Goal: Task Accomplishment & Management: Complete application form

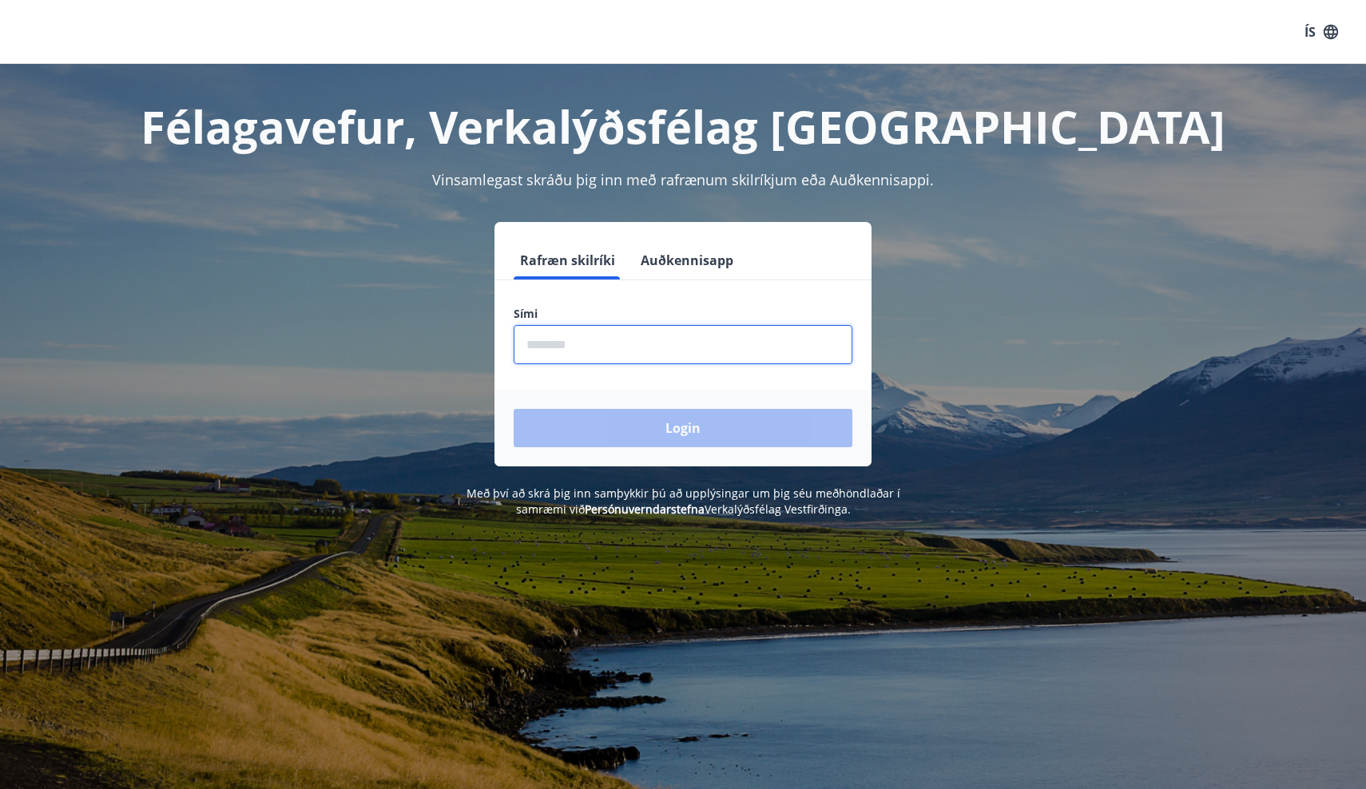
click at [653, 332] on input "phone" at bounding box center [683, 344] width 339 height 39
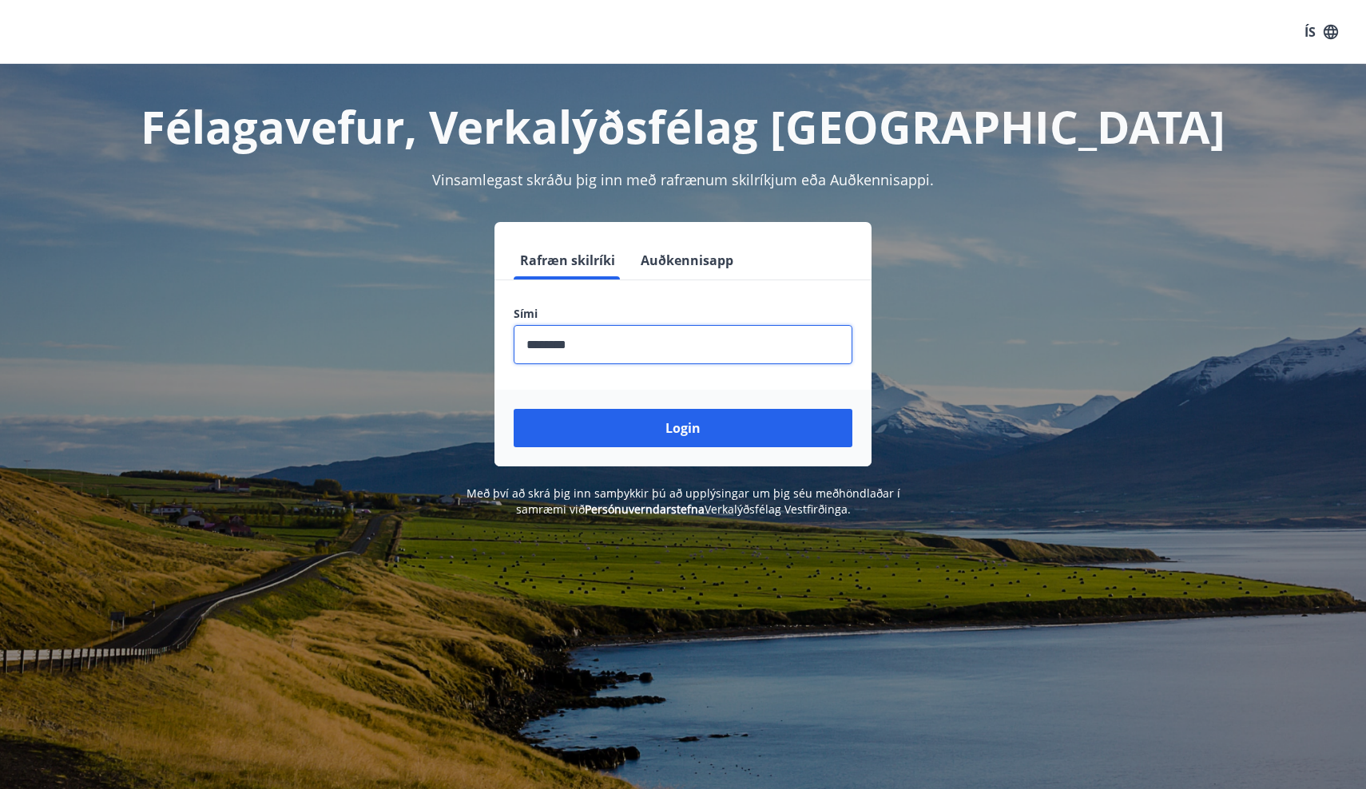
type input "********"
click at [683, 428] on button "Login" at bounding box center [683, 428] width 339 height 38
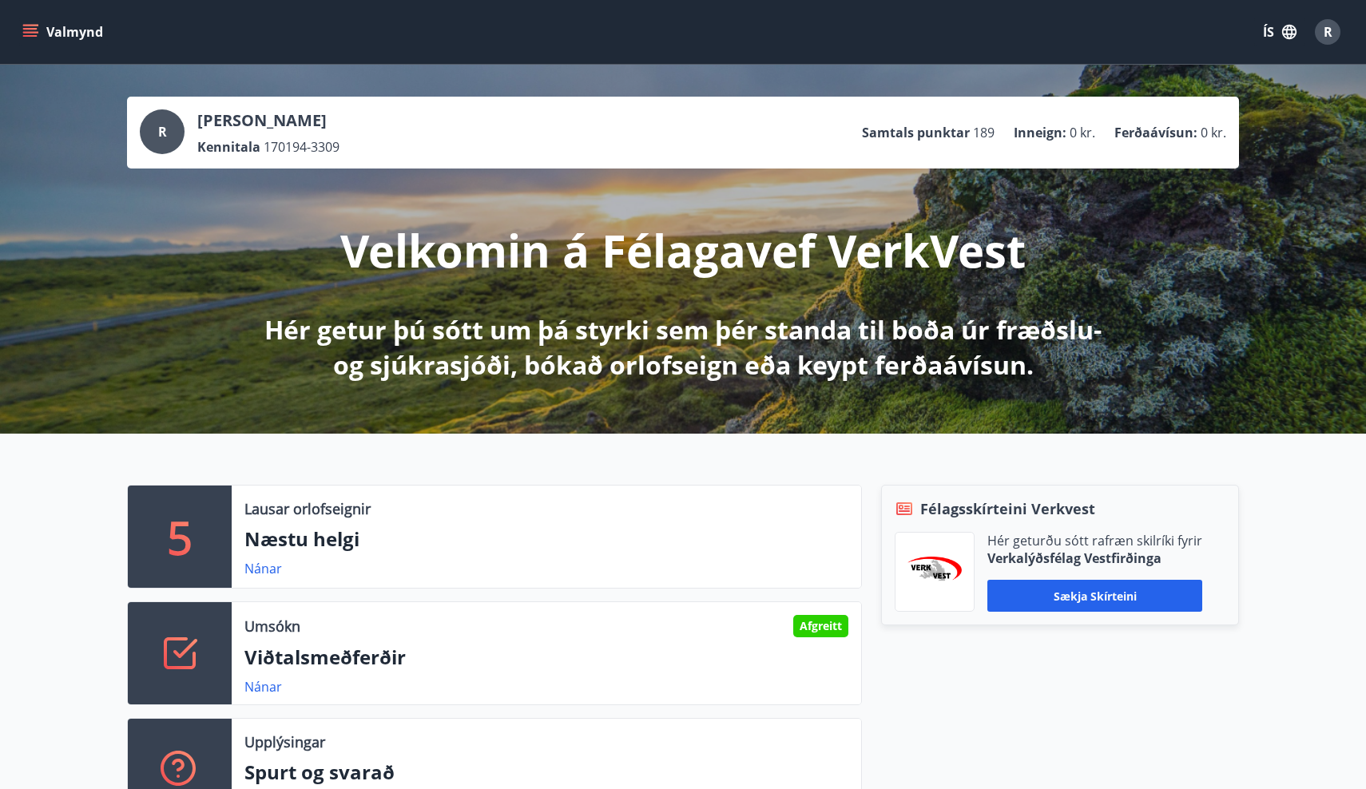
click at [32, 29] on icon "menu" at bounding box center [30, 29] width 14 height 2
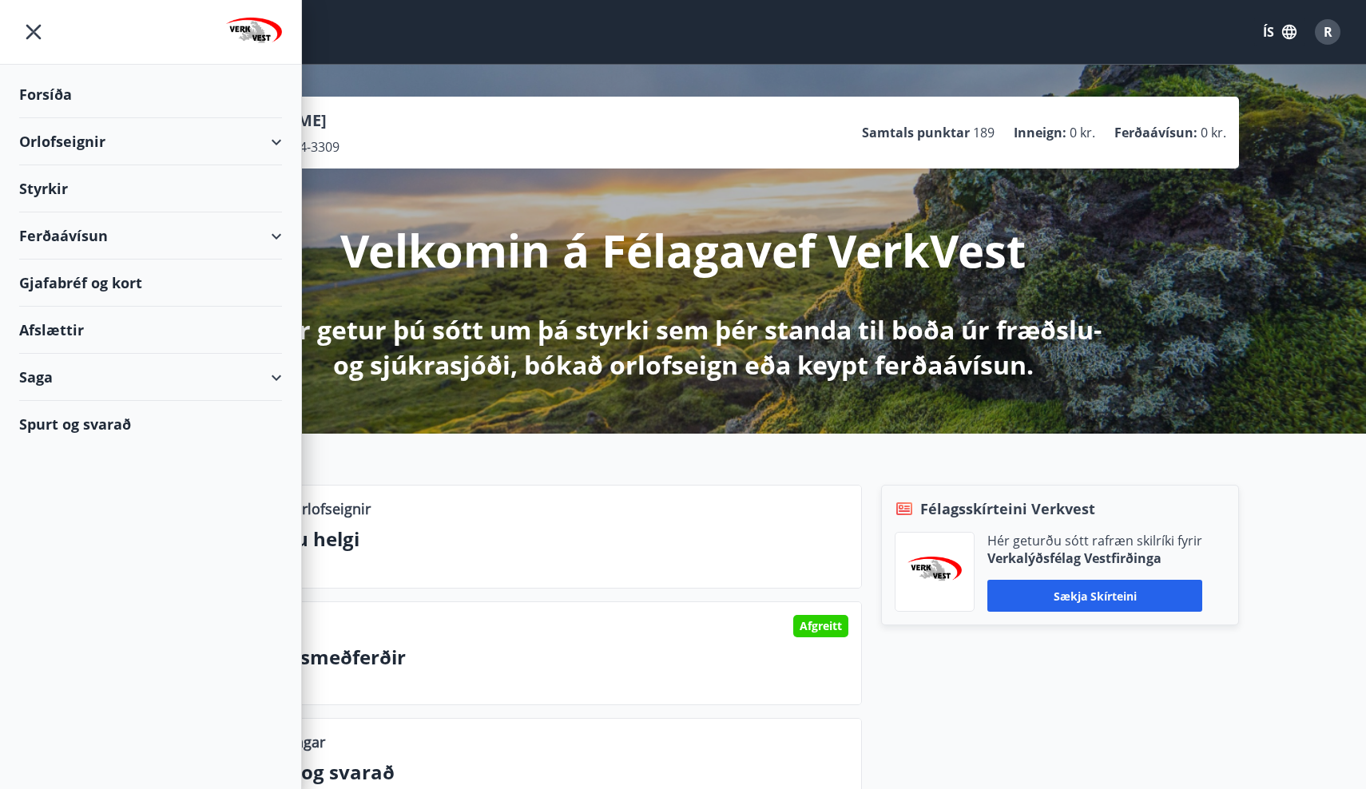
click at [42, 192] on div "Styrkir" at bounding box center [150, 188] width 263 height 47
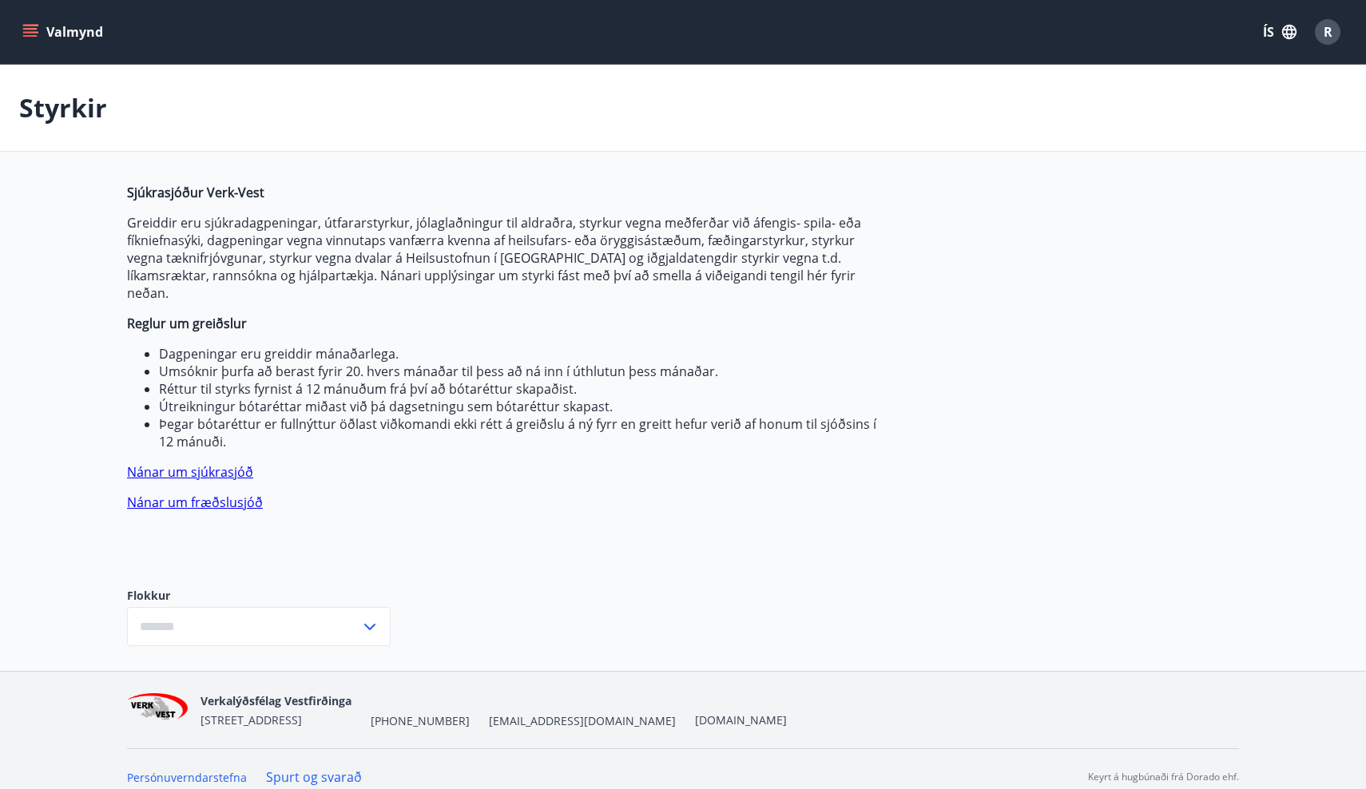
type input "***"
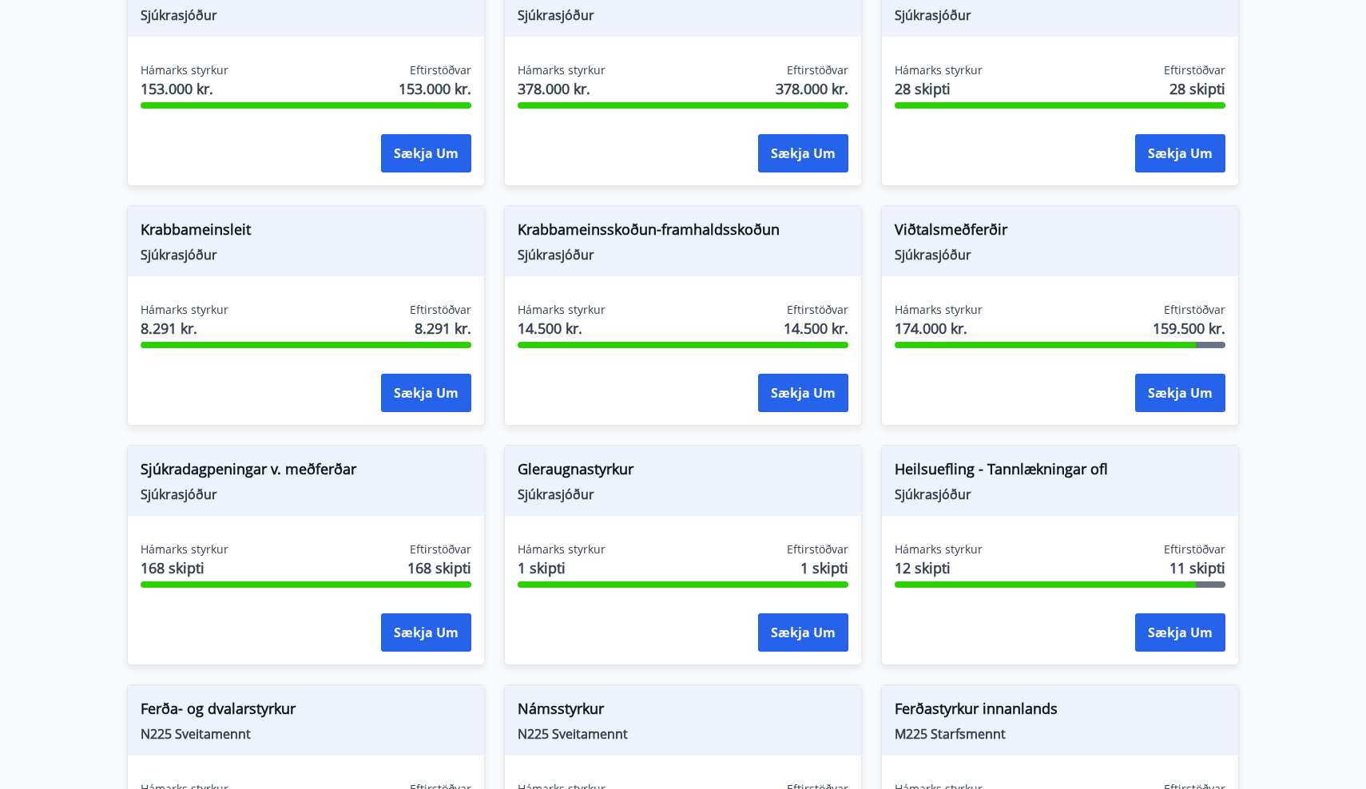
scroll to position [946, 0]
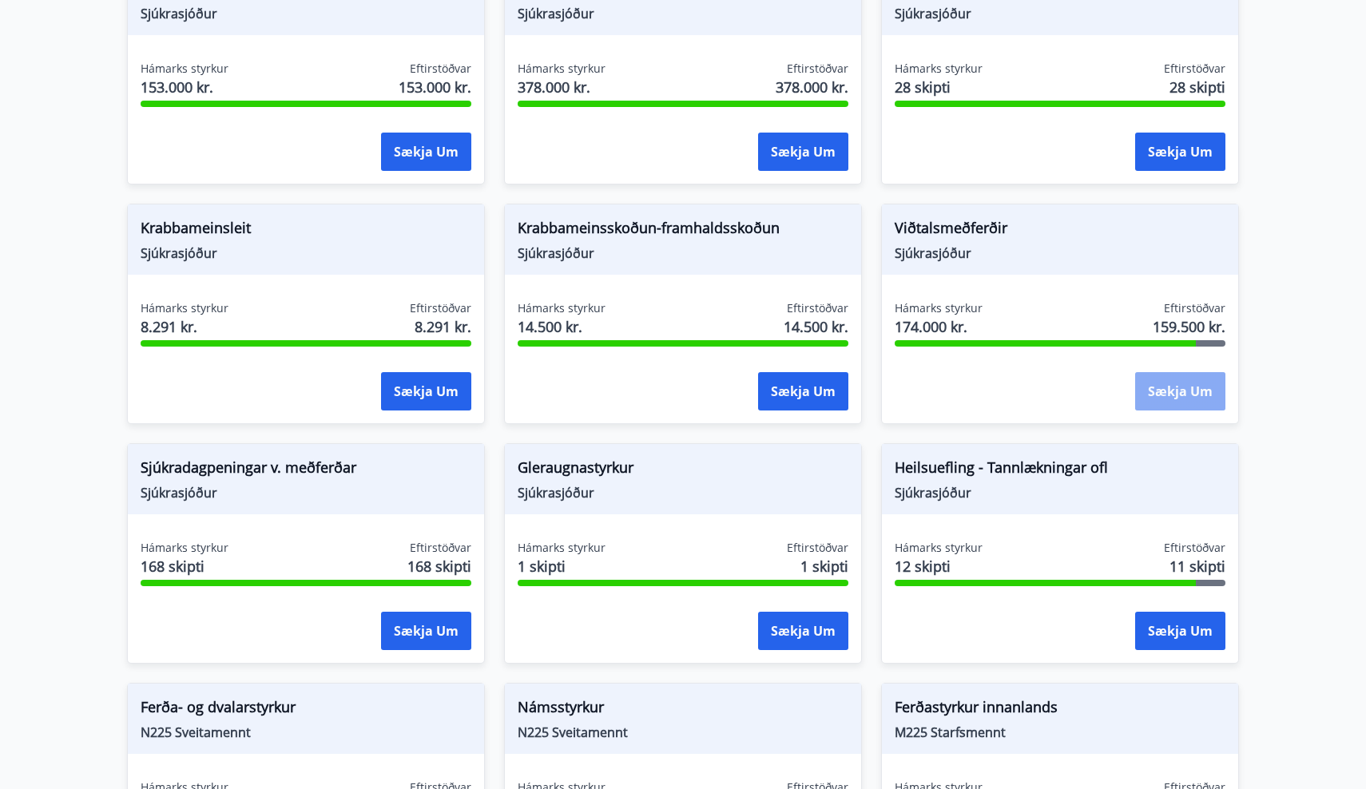
click at [1151, 372] on button "Sækja um" at bounding box center [1180, 391] width 90 height 38
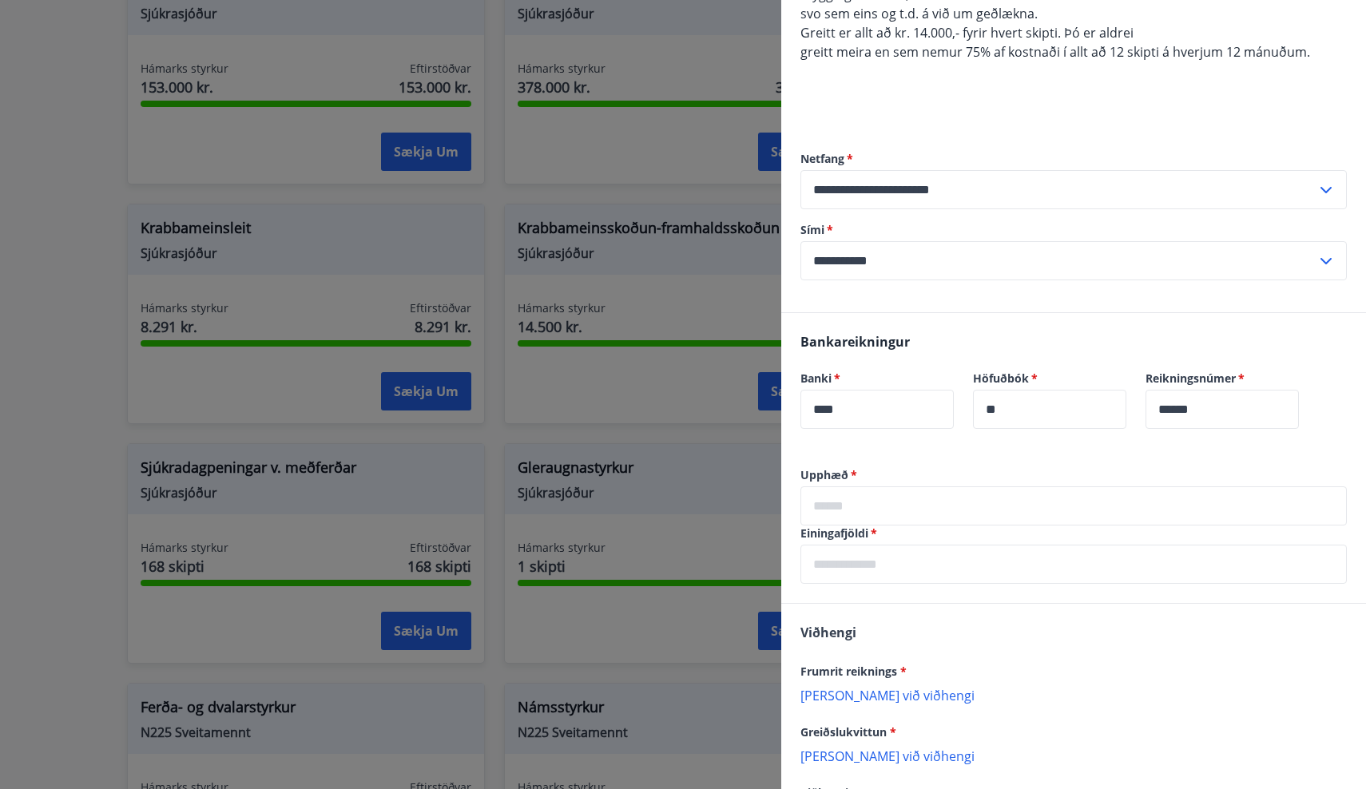
scroll to position [244, 0]
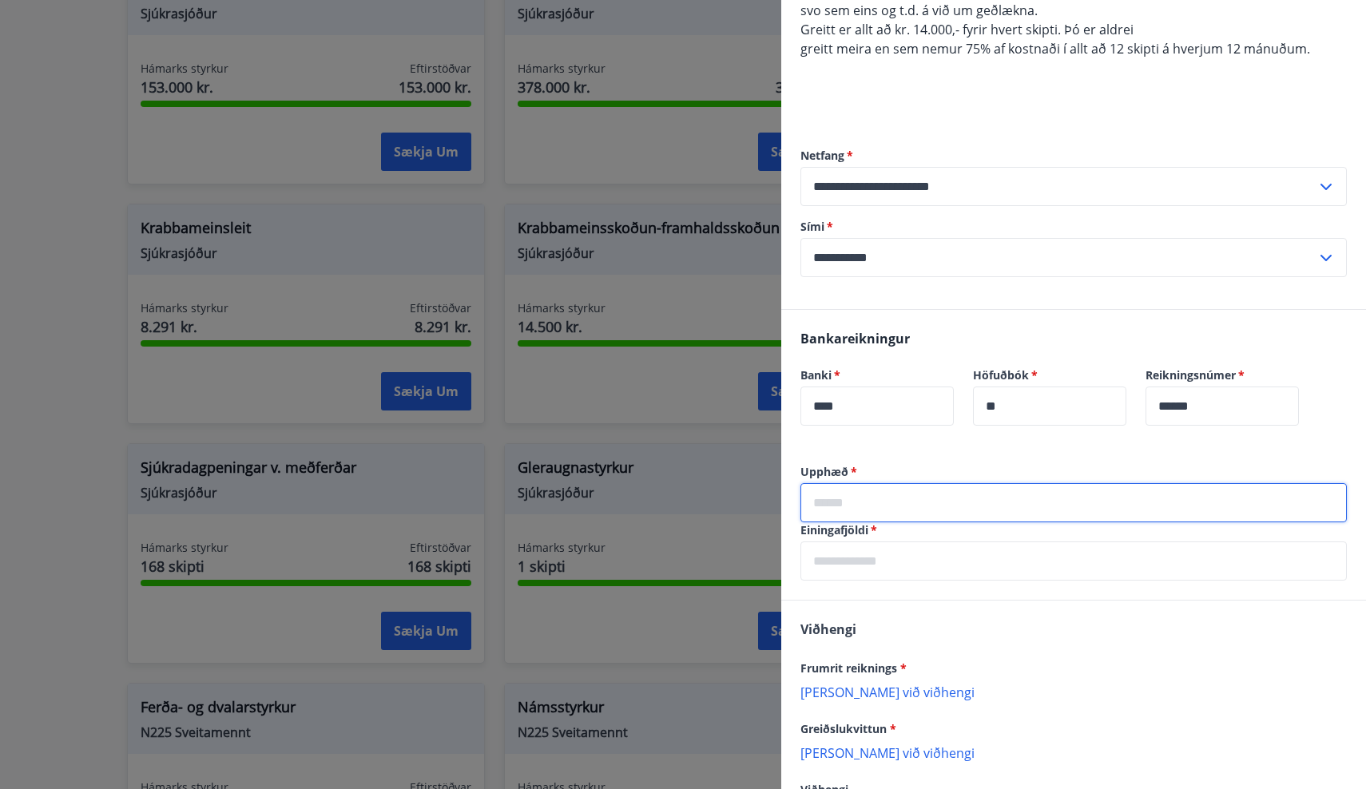
click at [870, 502] on input "text" at bounding box center [1073, 502] width 546 height 39
type input "*****"
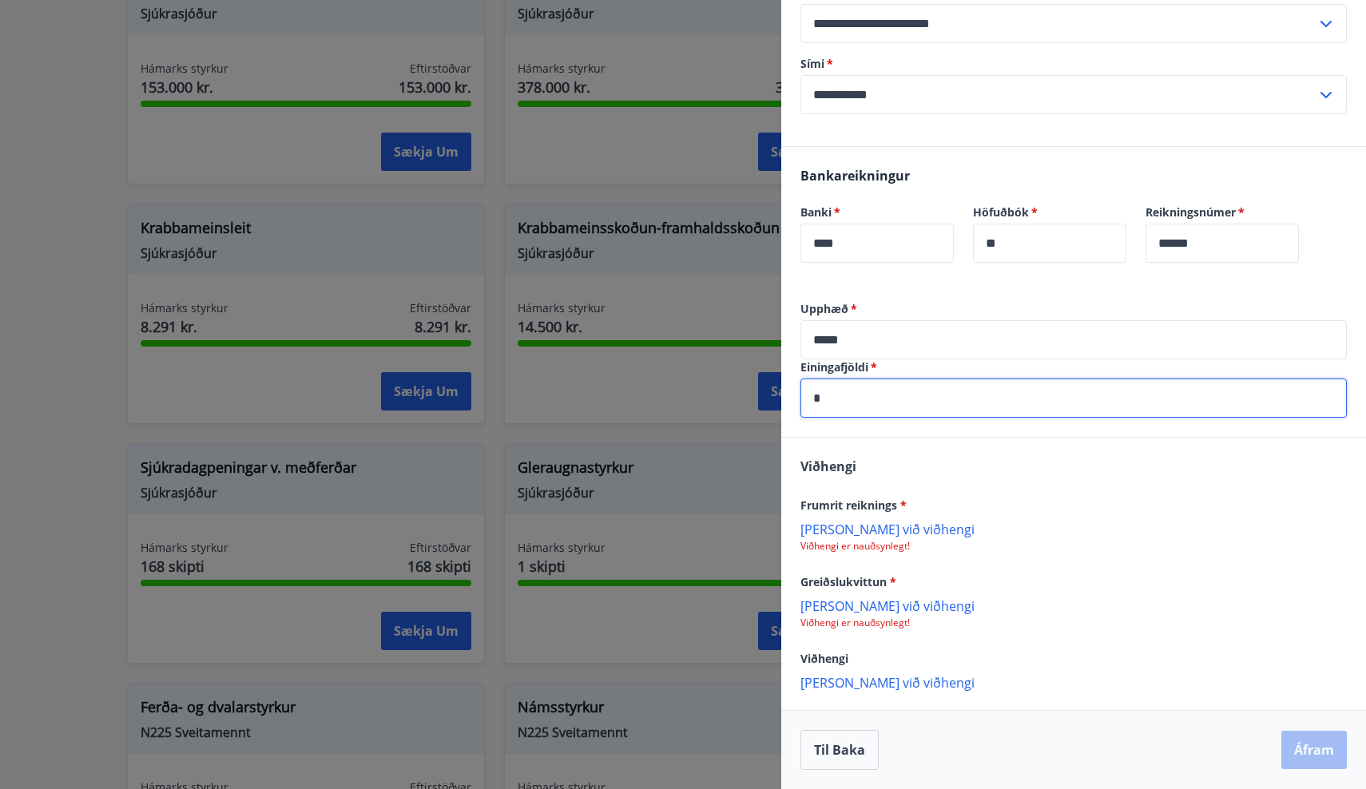
scroll to position [407, 0]
type input "*"
click at [852, 530] on p "[PERSON_NAME] við viðhengi" at bounding box center [1073, 529] width 546 height 16
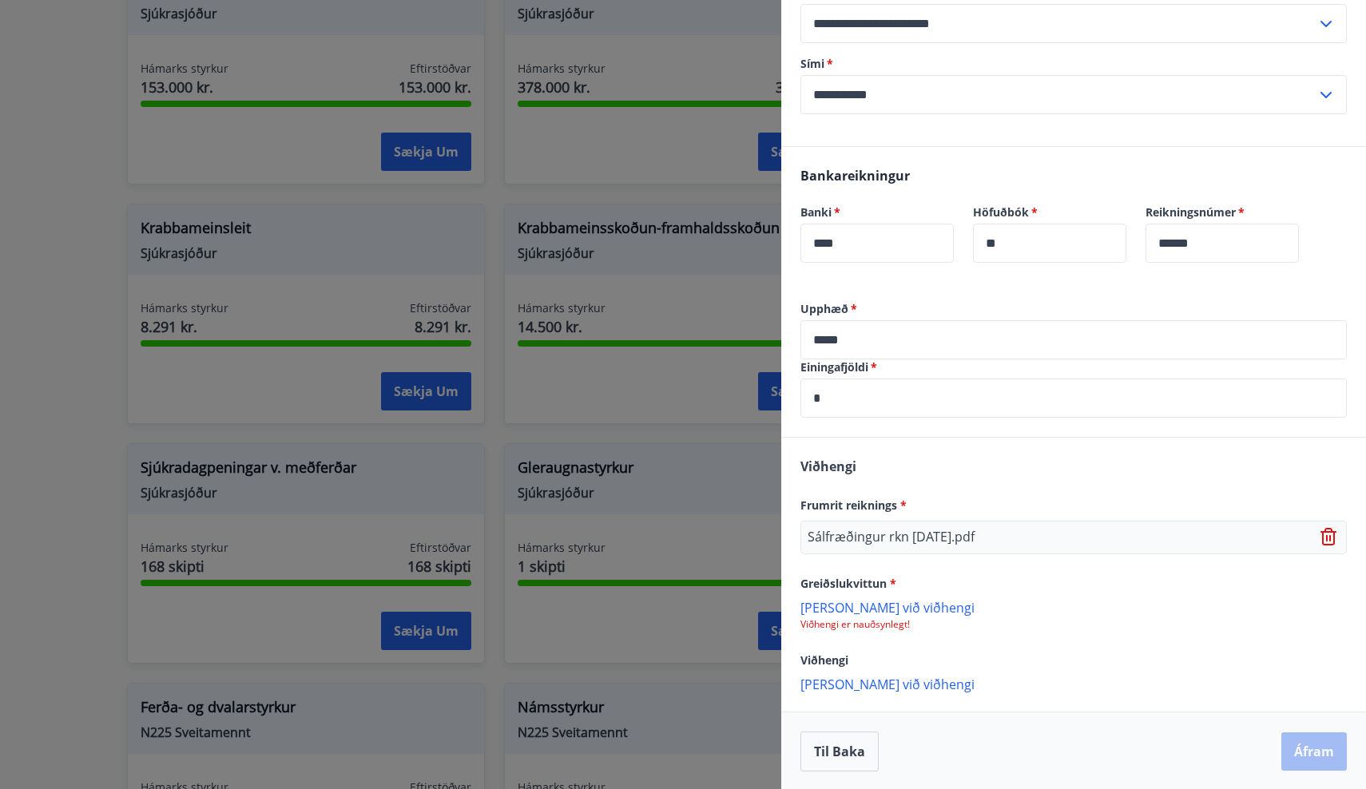
click at [844, 609] on p "[PERSON_NAME] við viðhengi" at bounding box center [1073, 607] width 546 height 16
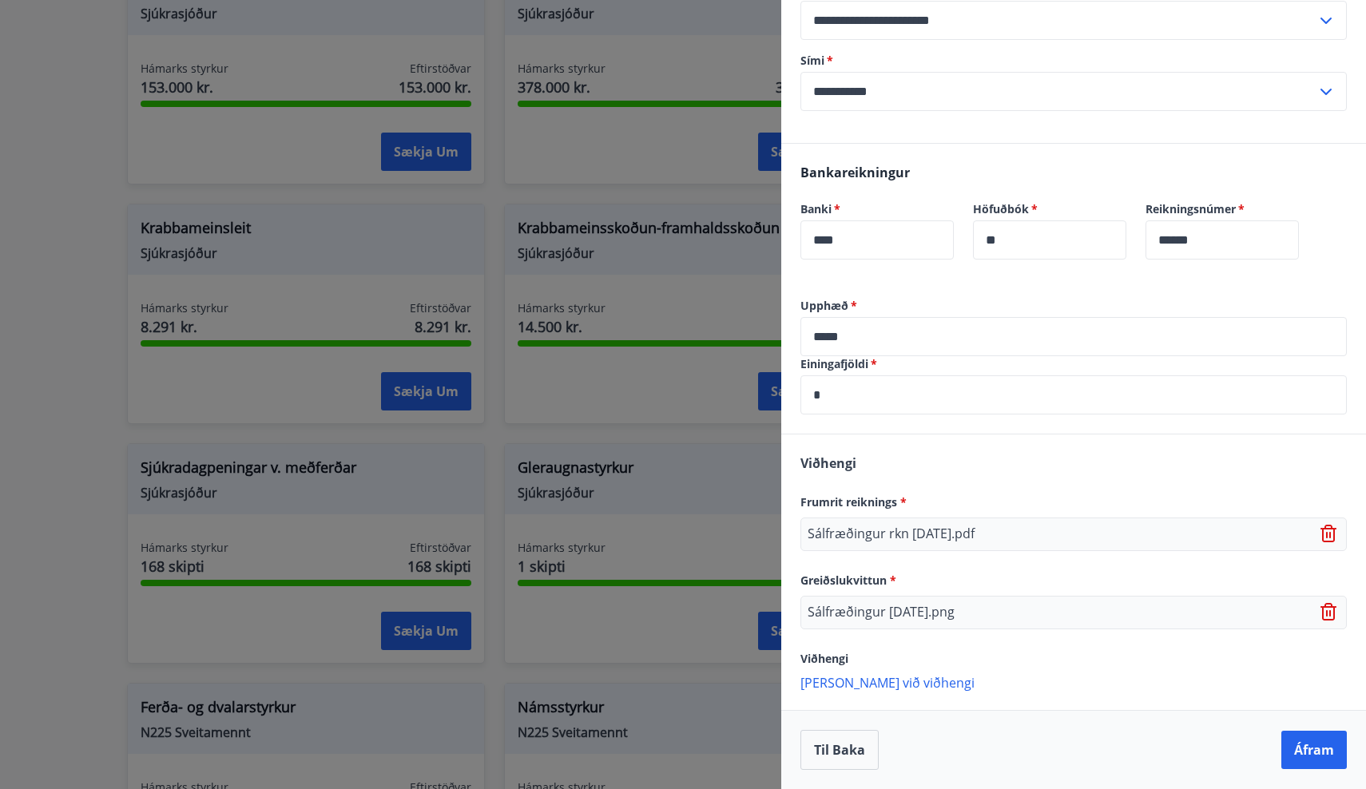
scroll to position [411, 0]
click at [1293, 748] on button "Áfram" at bounding box center [1313, 750] width 65 height 38
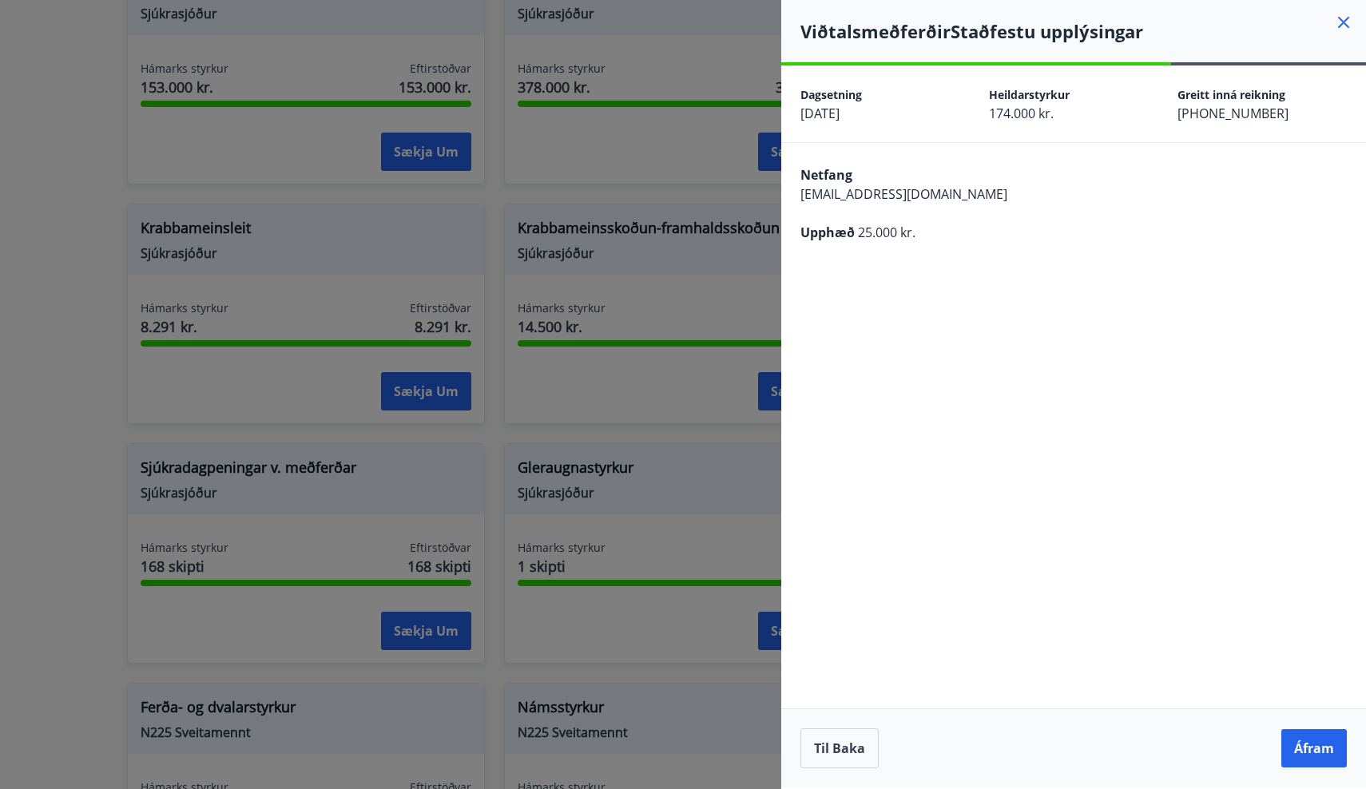
scroll to position [0, 0]
click at [1308, 748] on button "Áfram" at bounding box center [1313, 748] width 65 height 38
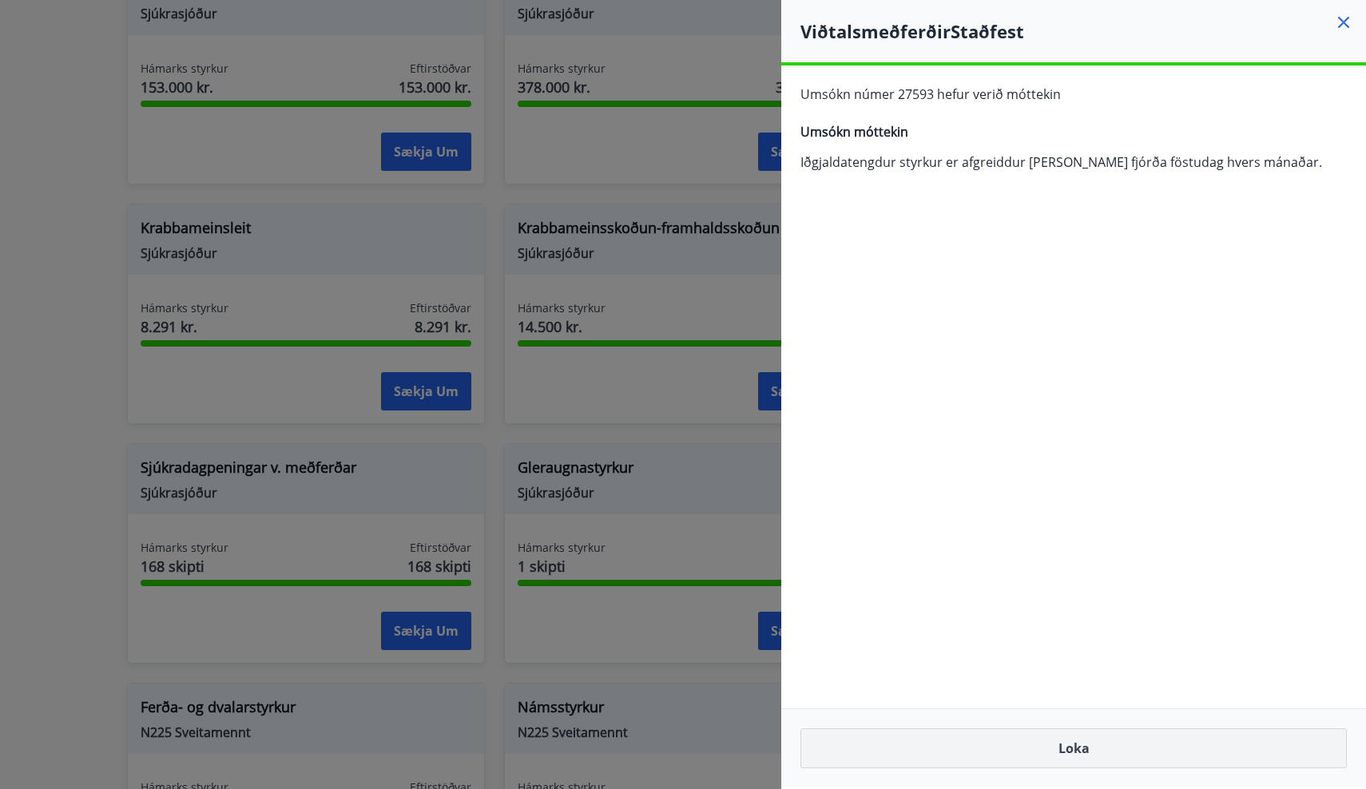
click at [995, 740] on button "Loka" at bounding box center [1073, 748] width 546 height 40
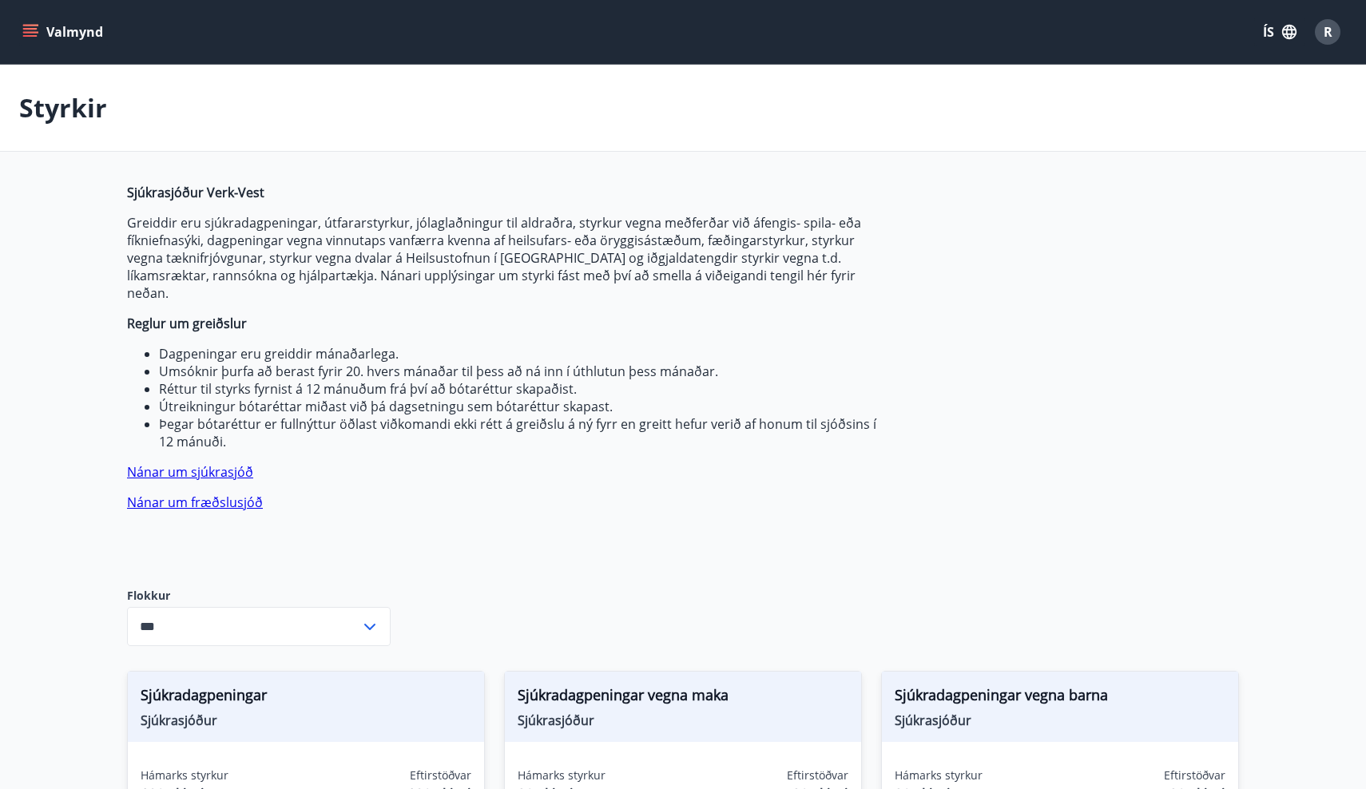
click at [61, 32] on button "Valmynd" at bounding box center [64, 32] width 90 height 29
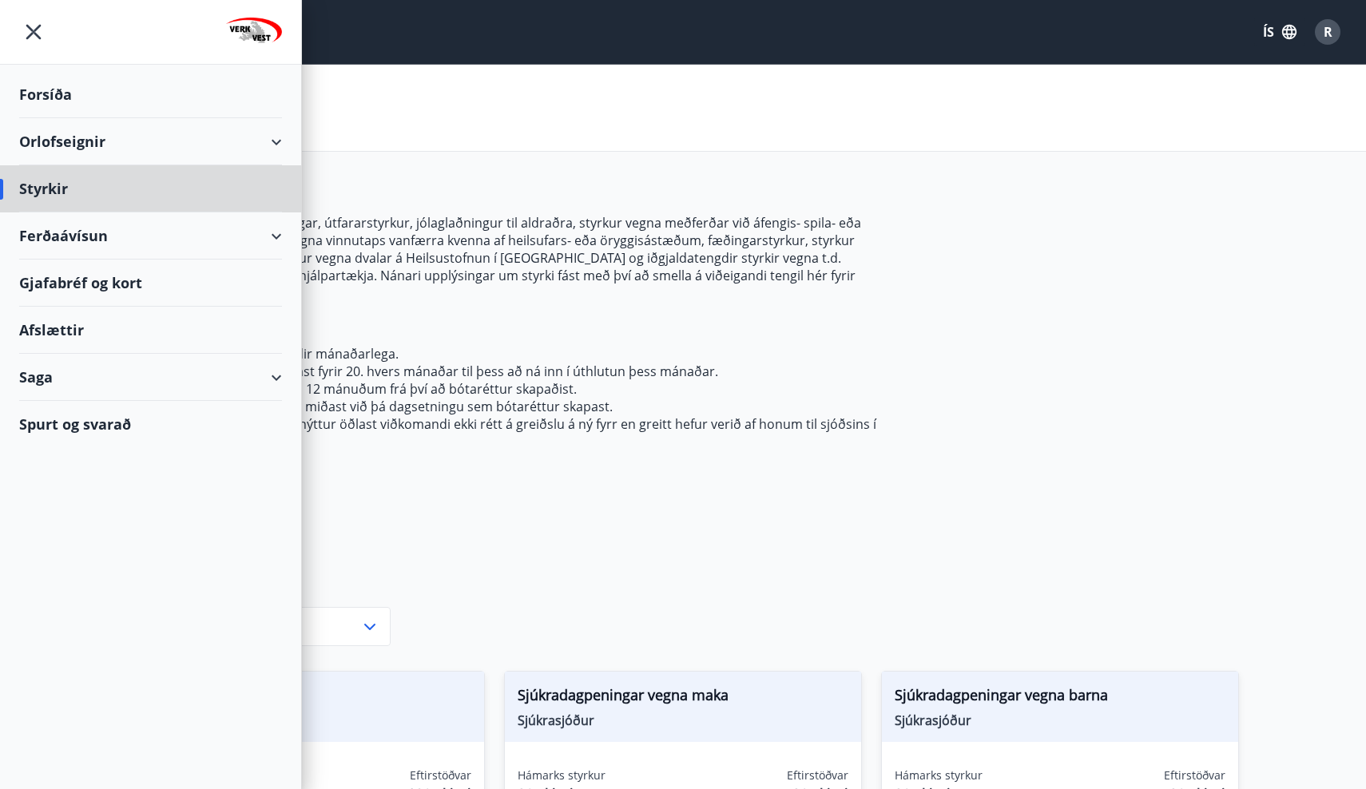
click at [50, 96] on div "Forsíða" at bounding box center [150, 94] width 263 height 47
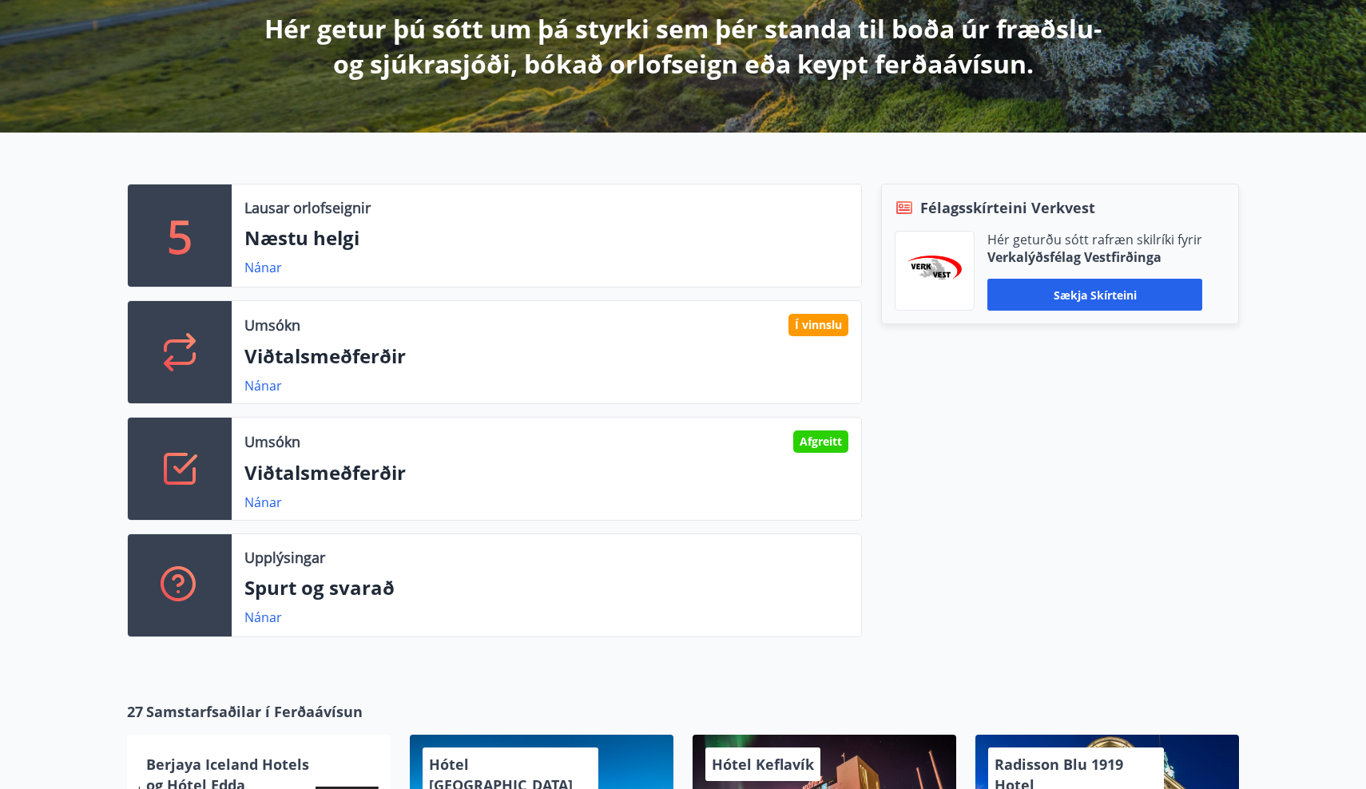
scroll to position [303, 0]
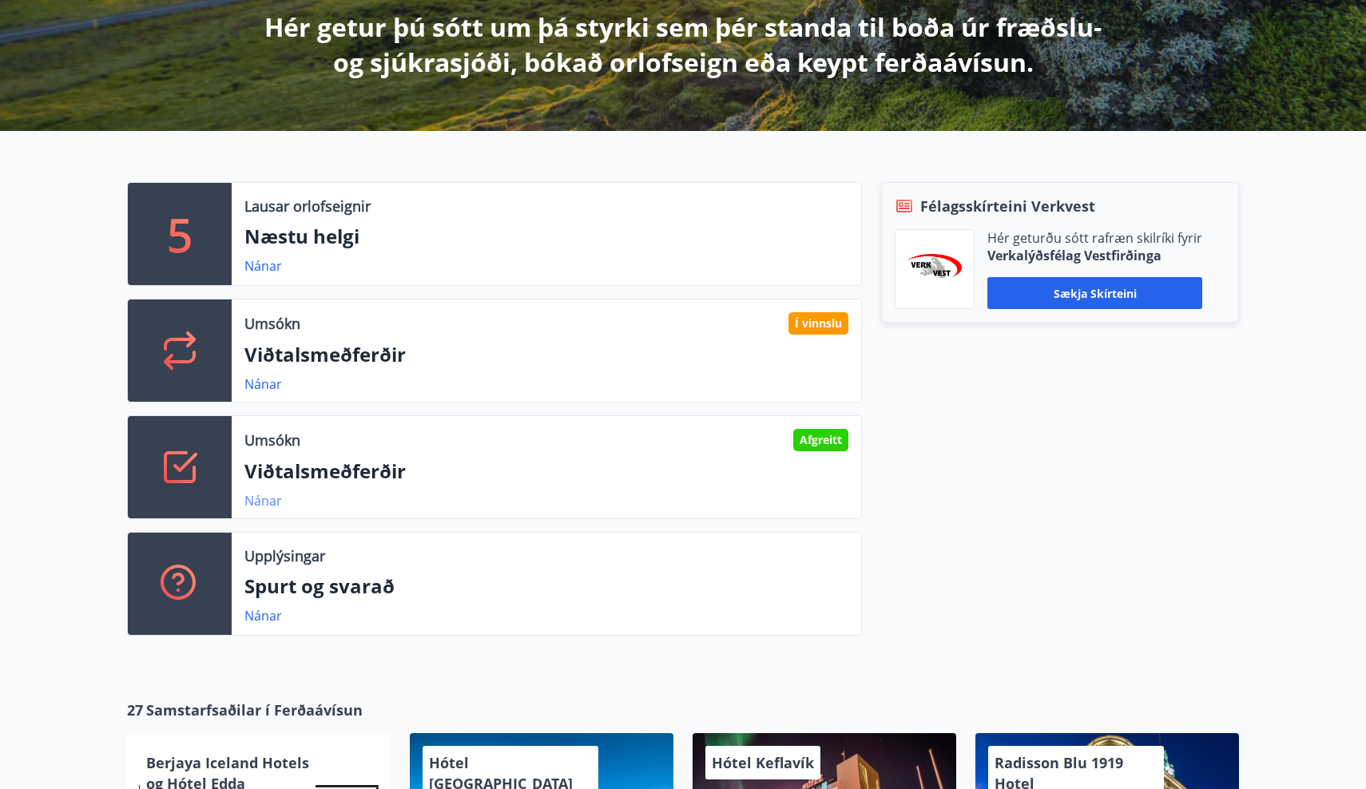
click at [253, 500] on link "Nánar" at bounding box center [263, 501] width 38 height 18
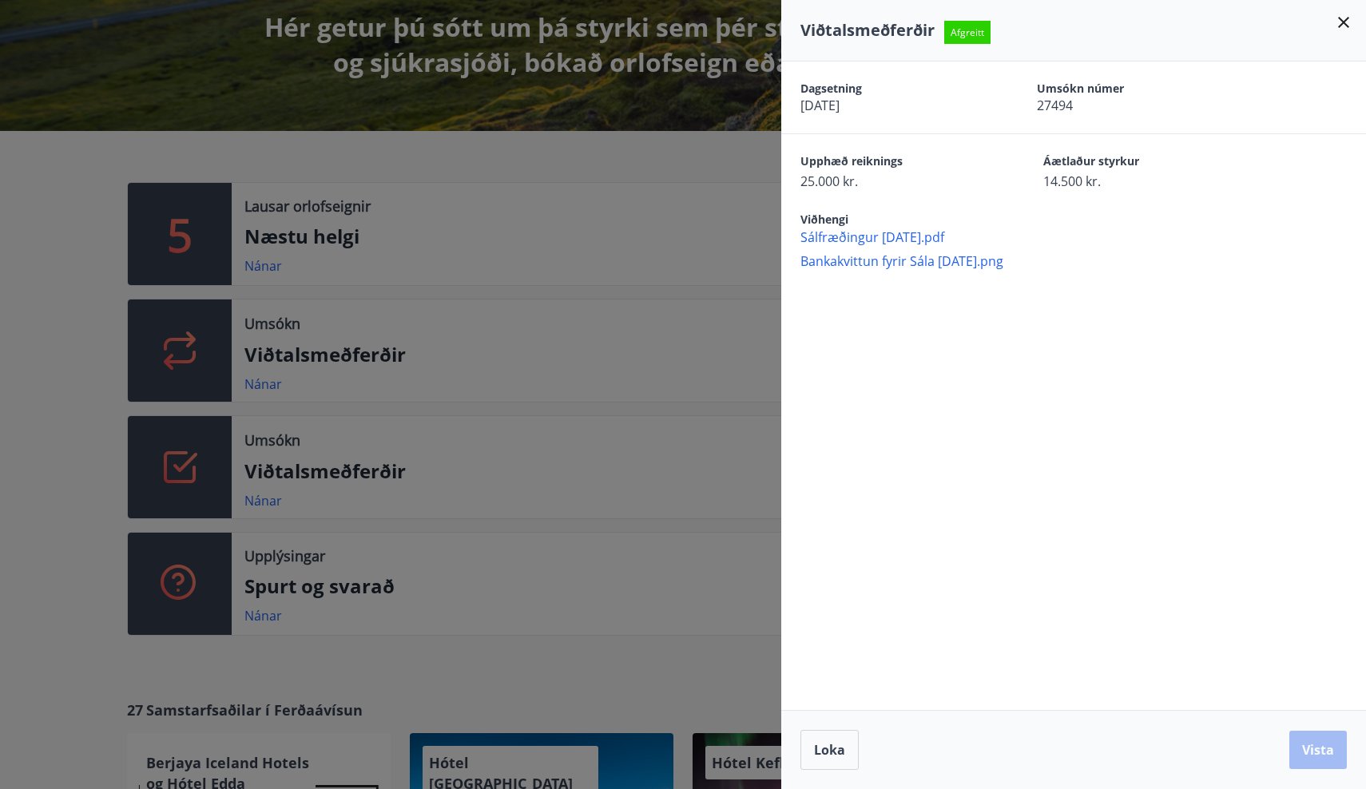
click at [1344, 19] on icon at bounding box center [1343, 22] width 19 height 19
